Goal: Transaction & Acquisition: Obtain resource

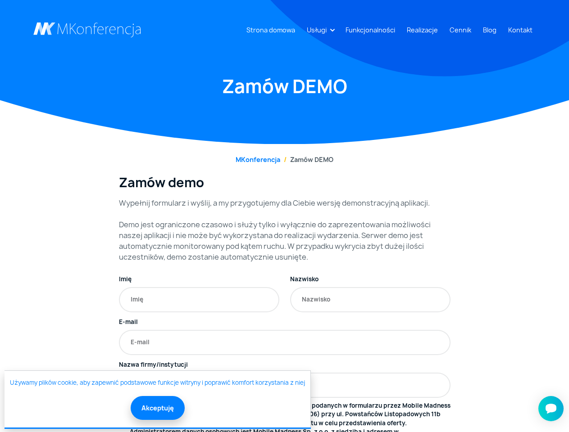
click at [318, 30] on link "Usługi" at bounding box center [316, 30] width 27 height 17
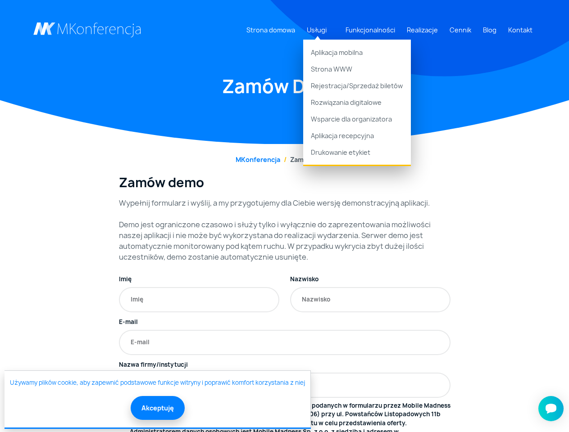
click at [157, 408] on button "Akceptuję" at bounding box center [158, 408] width 54 height 24
